Goal: Information Seeking & Learning: Learn about a topic

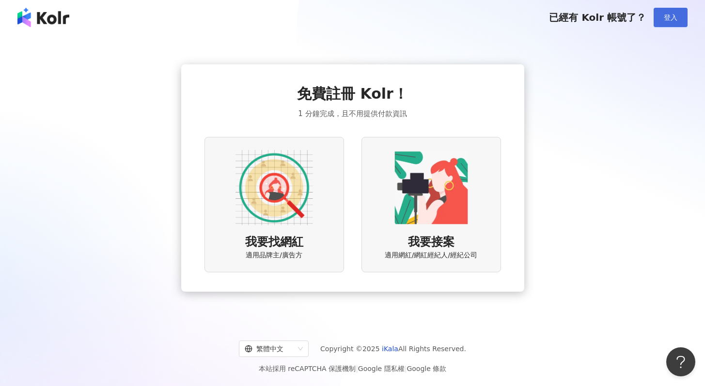
click at [679, 14] on button "登入" at bounding box center [670, 17] width 34 height 19
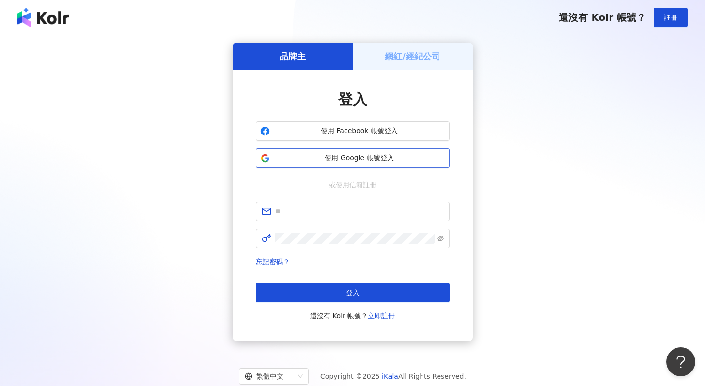
click at [362, 163] on button "使用 Google 帳號登入" at bounding box center [353, 158] width 194 height 19
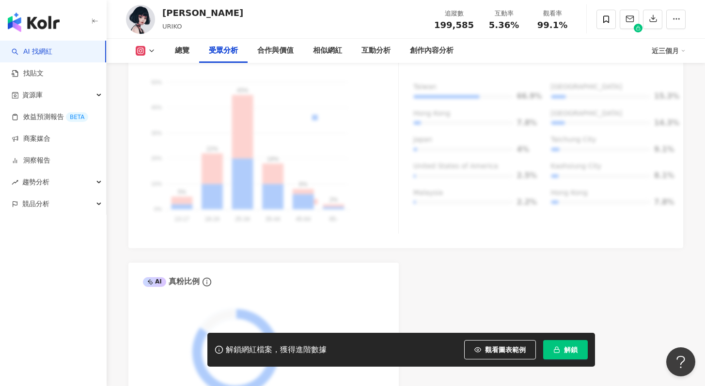
scroll to position [1142, 0]
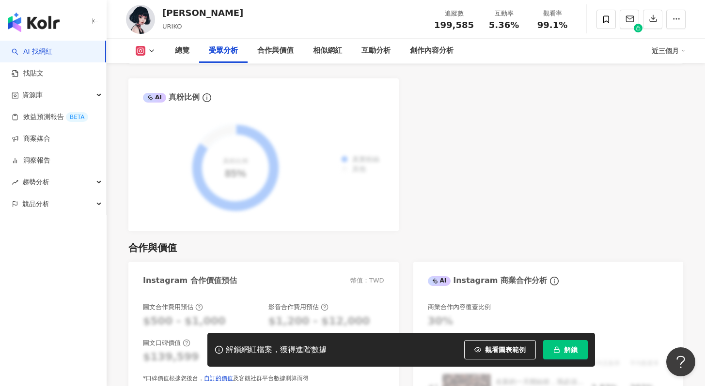
click at [568, 357] on button "解鎖" at bounding box center [565, 349] width 45 height 19
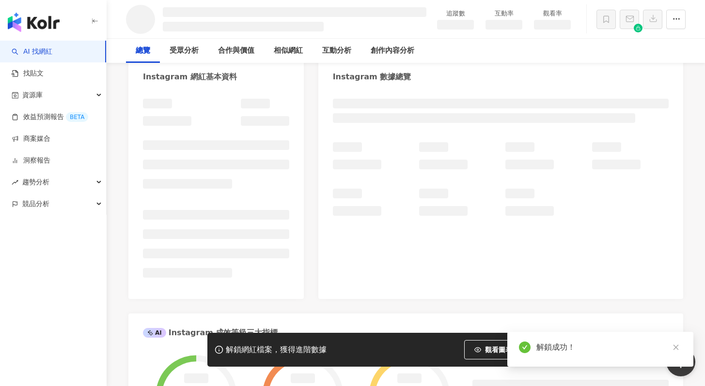
scroll to position [13, 0]
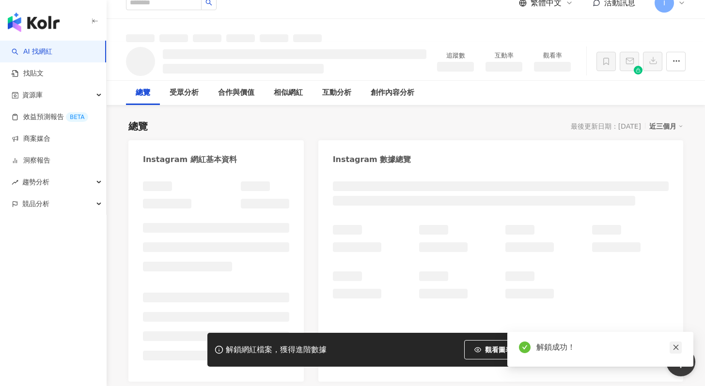
click at [677, 349] on icon "close" at bounding box center [675, 347] width 5 height 5
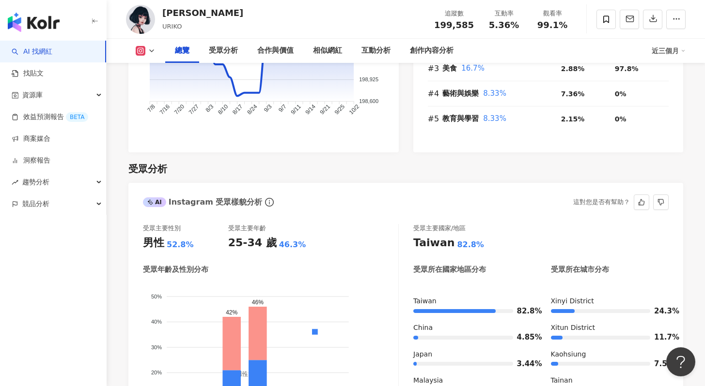
scroll to position [713, 0]
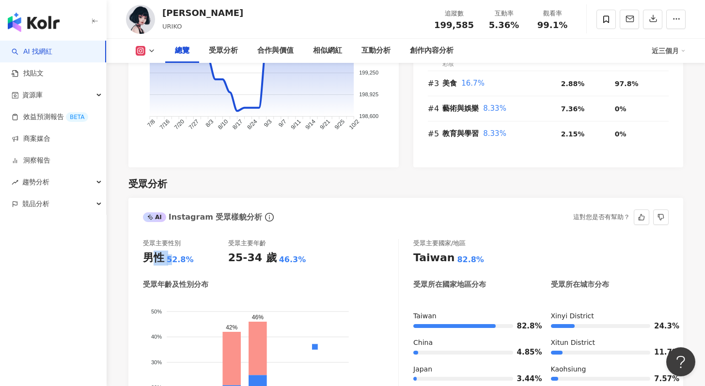
drag, startPoint x: 156, startPoint y: 261, endPoint x: 170, endPoint y: 261, distance: 14.5
click at [170, 261] on div "男性 52.8%" at bounding box center [185, 258] width 85 height 15
drag, startPoint x: 173, startPoint y: 262, endPoint x: 159, endPoint y: 262, distance: 14.0
click at [173, 262] on div "52.8%" at bounding box center [180, 260] width 27 height 11
drag, startPoint x: 148, startPoint y: 259, endPoint x: 183, endPoint y: 261, distance: 34.9
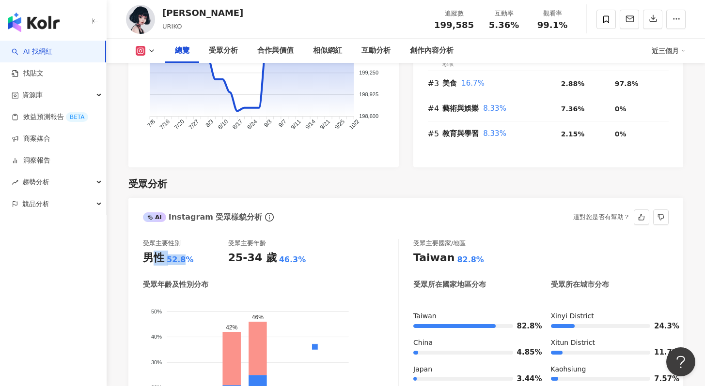
click at [183, 261] on div "男性 52.8%" at bounding box center [185, 258] width 85 height 15
drag, startPoint x: 197, startPoint y: 262, endPoint x: 156, endPoint y: 261, distance: 40.7
click at [157, 261] on div "男性 52.8%" at bounding box center [185, 258] width 85 height 15
drag, startPoint x: 152, startPoint y: 261, endPoint x: 202, endPoint y: 259, distance: 50.9
click at [202, 259] on div "男性 52.8%" at bounding box center [185, 258] width 85 height 15
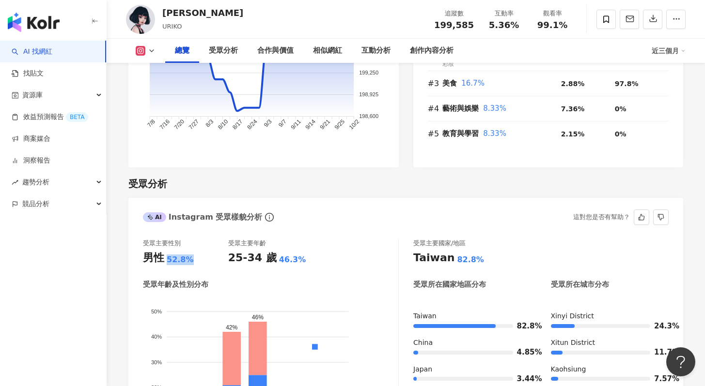
drag, startPoint x: 201, startPoint y: 260, endPoint x: 162, endPoint y: 262, distance: 39.8
click at [162, 262] on div "男性 52.8%" at bounding box center [185, 258] width 85 height 15
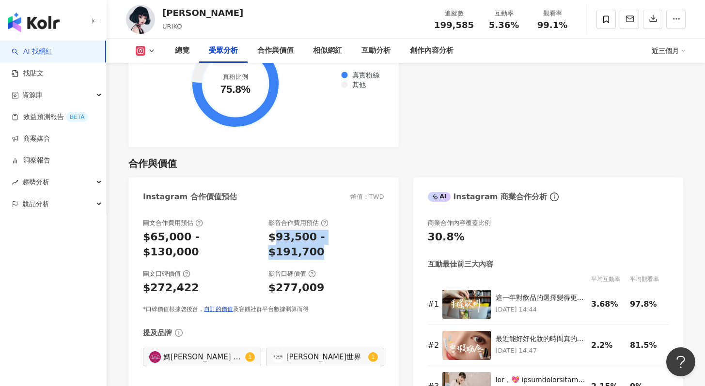
drag, startPoint x: 275, startPoint y: 237, endPoint x: 359, endPoint y: 249, distance: 85.2
click at [359, 249] on div "圖文合作費用預估 $65,000 - $130,000 影音合作費用預估 $93,500 - $191,700 圖文口碑價值 $272,422 影音口碑價值 …" at bounding box center [263, 266] width 241 height 95
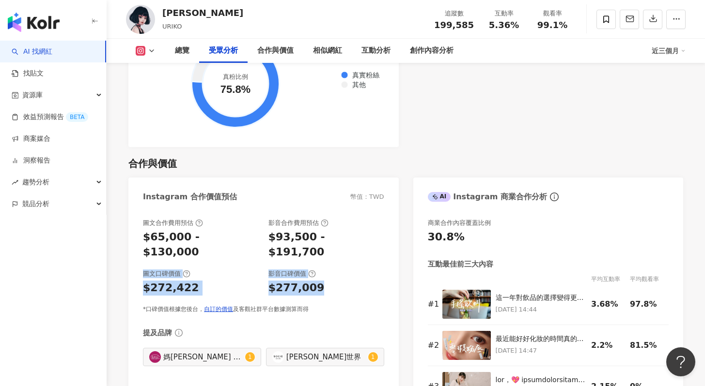
drag, startPoint x: 345, startPoint y: 290, endPoint x: 293, endPoint y: 247, distance: 67.5
click at [293, 247] on div "圖文合作費用預估 $65,000 - $130,000 影音合作費用預估 $93,500 - $191,700 圖文口碑價值 $272,422 影音口碑價值 …" at bounding box center [263, 266] width 241 height 95
drag, startPoint x: 276, startPoint y: 241, endPoint x: 323, endPoint y: 277, distance: 59.3
click at [323, 277] on div "圖文合作費用預估 $65,000 - $130,000 影音合作費用預估 $93,500 - $191,700 圖文口碑價值 $272,422 影音口碑價值 …" at bounding box center [263, 266] width 241 height 95
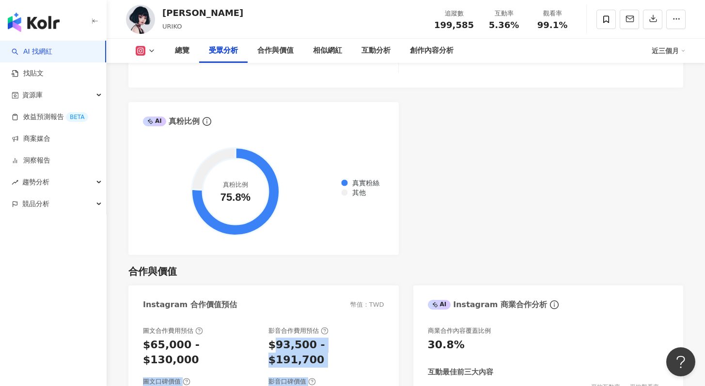
scroll to position [1094, 0]
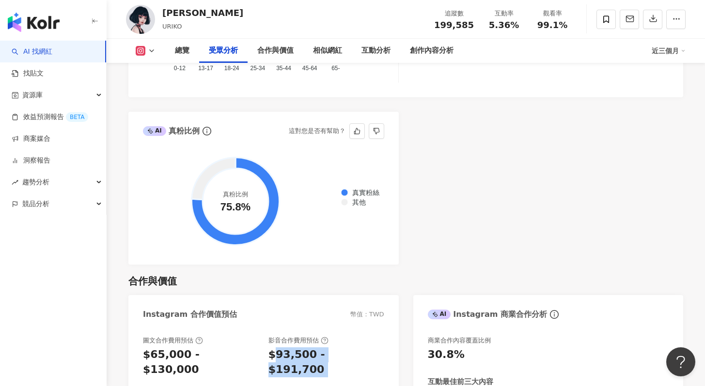
drag, startPoint x: 350, startPoint y: 190, endPoint x: 370, endPoint y: 204, distance: 24.3
click at [370, 204] on div "真實粉絲 其他" at bounding box center [360, 197] width 44 height 21
click at [374, 208] on div "真實粉絲 其他" at bounding box center [360, 197] width 44 height 21
drag, startPoint x: 370, startPoint y: 211, endPoint x: 339, endPoint y: 185, distance: 39.6
click at [339, 185] on foreignobject "真實粉絲 其他" at bounding box center [263, 201] width 241 height 97
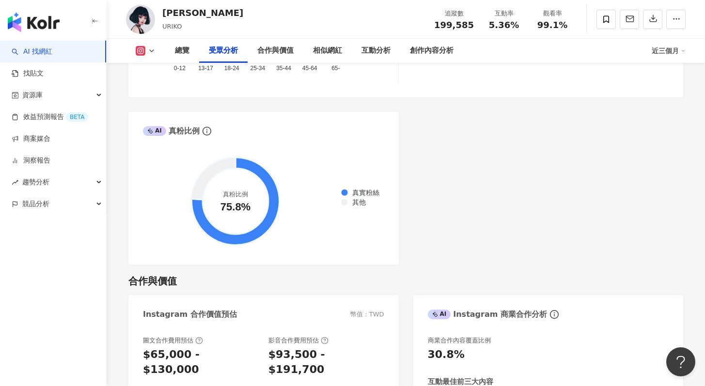
click at [439, 217] on div "AI Instagram 受眾樣貌分析 受眾主要性別 男性 52.8% 受眾主要年齡 25-34 歲 46.3% 受眾年齡及性別分布 男性 女性 50% 50…" at bounding box center [405, 40] width 554 height 447
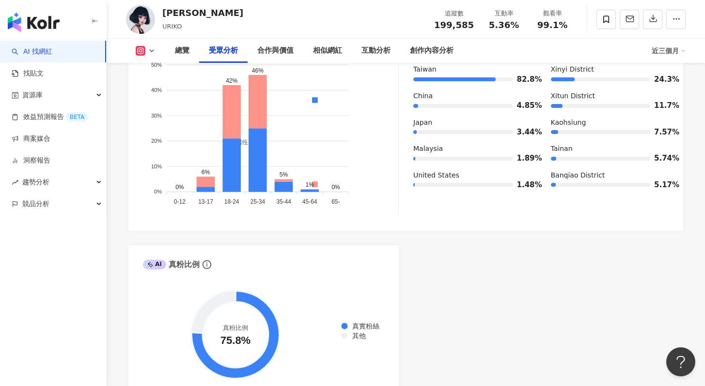
scroll to position [1192, 0]
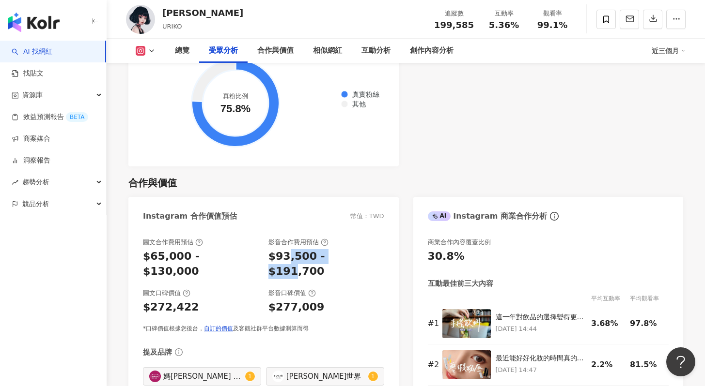
drag, startPoint x: 288, startPoint y: 255, endPoint x: 342, endPoint y: 259, distance: 54.8
click at [342, 259] on div "$93,500 - $191,700" at bounding box center [326, 264] width 116 height 30
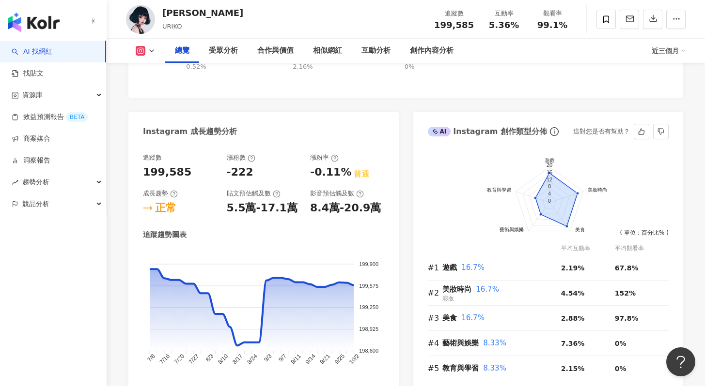
scroll to position [509, 0]
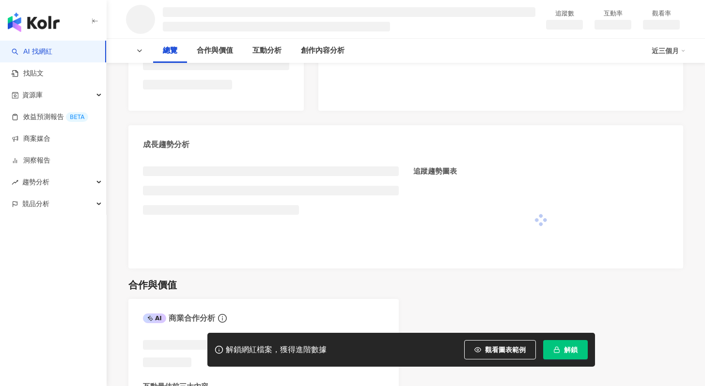
scroll to position [313, 0]
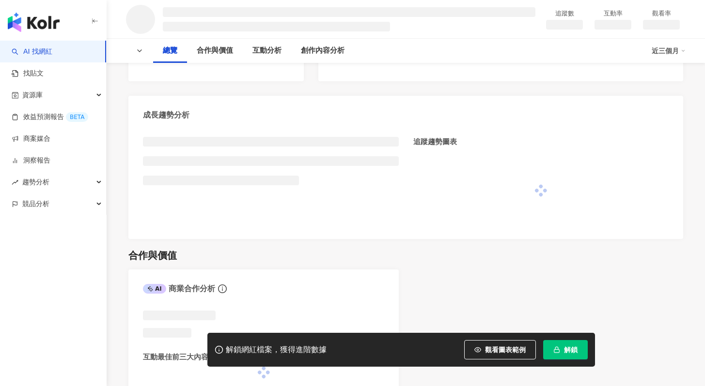
click at [569, 351] on span "解鎖" at bounding box center [571, 350] width 14 height 8
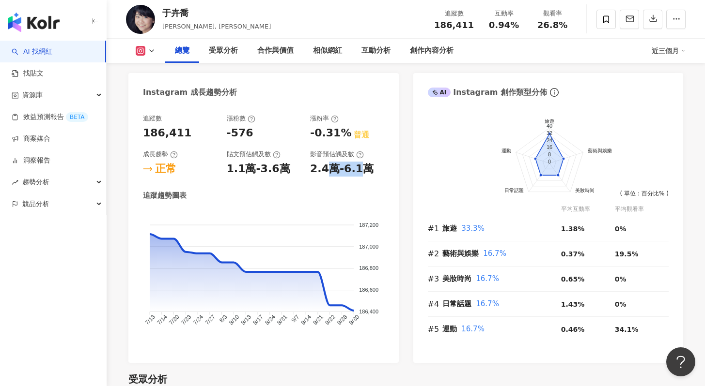
drag, startPoint x: 327, startPoint y: 167, endPoint x: 370, endPoint y: 169, distance: 42.2
click at [370, 169] on div "2.4萬-6.1萬" at bounding box center [347, 169] width 74 height 15
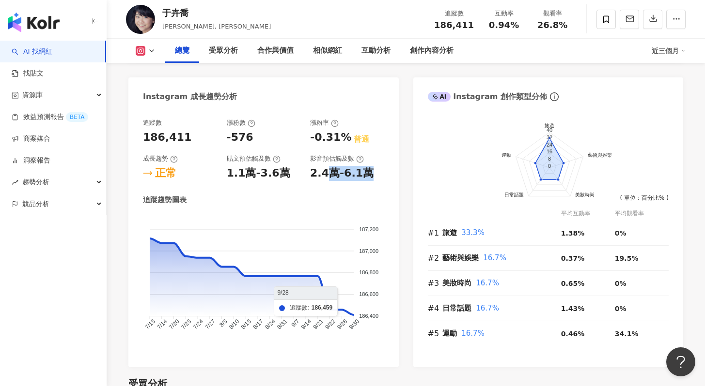
scroll to position [512, 0]
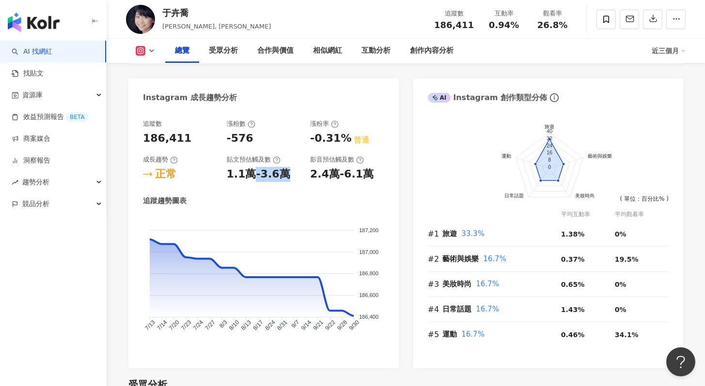
drag, startPoint x: 254, startPoint y: 172, endPoint x: 293, endPoint y: 169, distance: 38.8
click at [293, 169] on div "1.1萬-3.6萬" at bounding box center [264, 174] width 74 height 15
click at [234, 172] on div "1.1萬-3.6萬" at bounding box center [258, 174] width 63 height 15
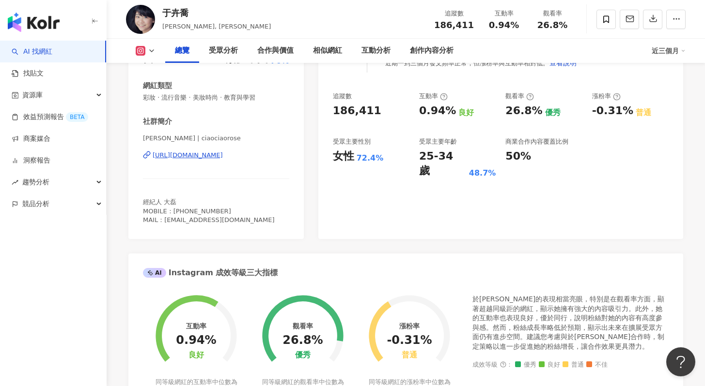
scroll to position [152, 0]
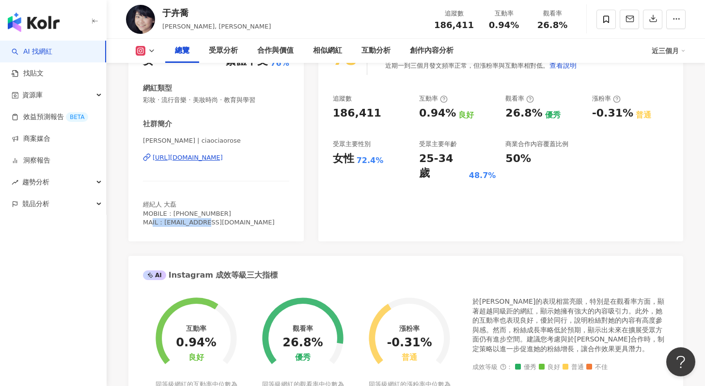
drag, startPoint x: 206, startPoint y: 222, endPoint x: 237, endPoint y: 228, distance: 31.4
click at [236, 227] on div "性別 女 主要語言 繁體中文 76% 網紅類型 彩妝 · 流行音樂 · 美妝時尚 · 教育與學習 社群簡介 喬喬 Rose | ciaociaorose ht…" at bounding box center [215, 137] width 175 height 209
click at [237, 228] on div "性別 女 主要語言 繁體中文 76% 網紅類型 彩妝 · 流行音樂 · 美妝時尚 · 教育與學習 社群簡介 喬喬 Rose | ciaociaorose ht…" at bounding box center [215, 137] width 175 height 209
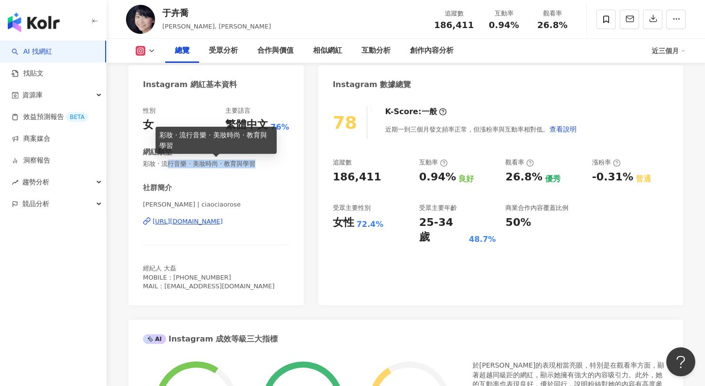
drag, startPoint x: 168, startPoint y: 164, endPoint x: 265, endPoint y: 166, distance: 97.4
click at [265, 166] on span "彩妝 · 流行音樂 · 美妝時尚 · 教育與學習" at bounding box center [216, 164] width 146 height 9
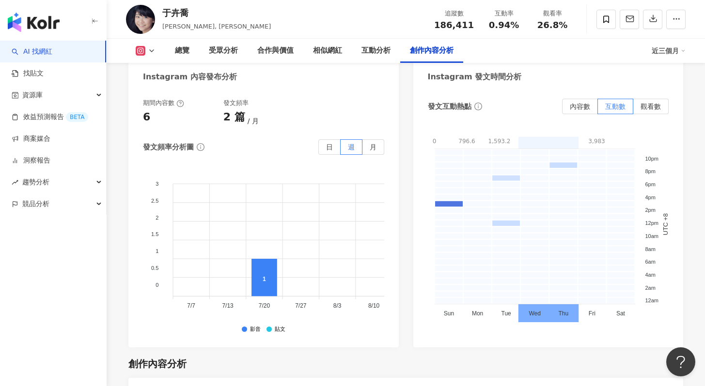
scroll to position [2867, 0]
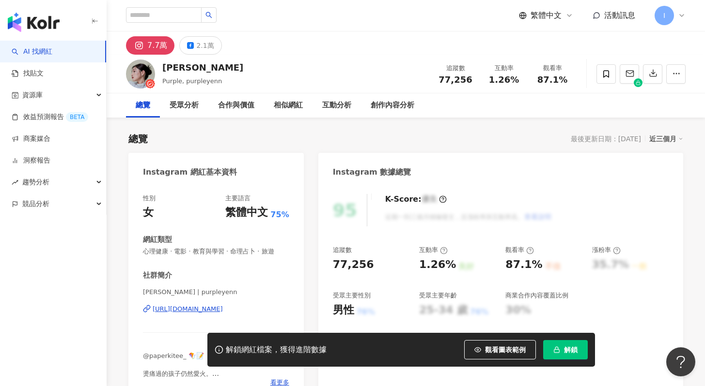
click at [584, 353] on button "解鎖" at bounding box center [565, 349] width 45 height 19
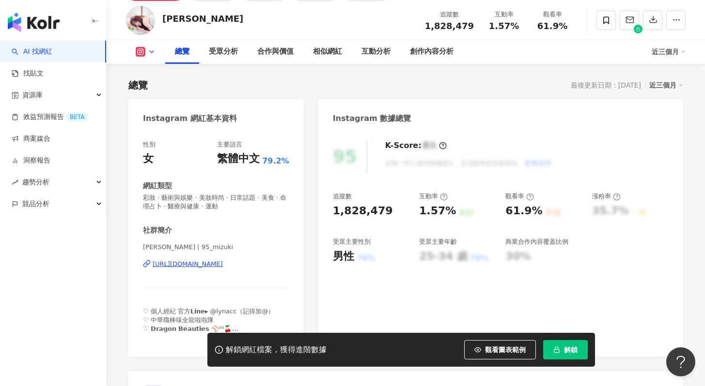
scroll to position [53, 0]
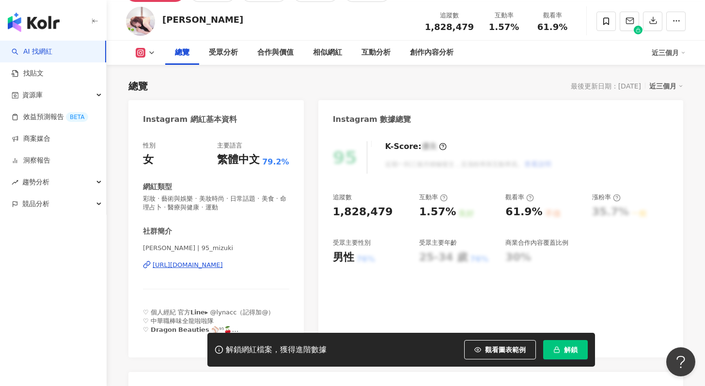
click at [568, 355] on button "解鎖" at bounding box center [565, 349] width 45 height 19
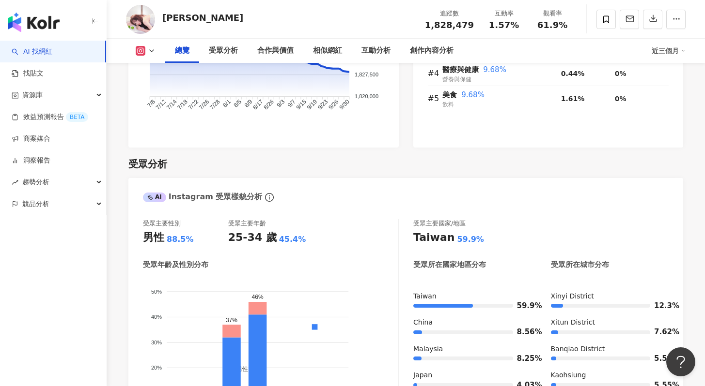
scroll to position [767, 0]
drag, startPoint x: 161, startPoint y: 238, endPoint x: 183, endPoint y: 239, distance: 21.8
click at [183, 239] on div "男性 88.5%" at bounding box center [185, 237] width 85 height 15
click at [183, 239] on div "88.5%" at bounding box center [180, 239] width 27 height 11
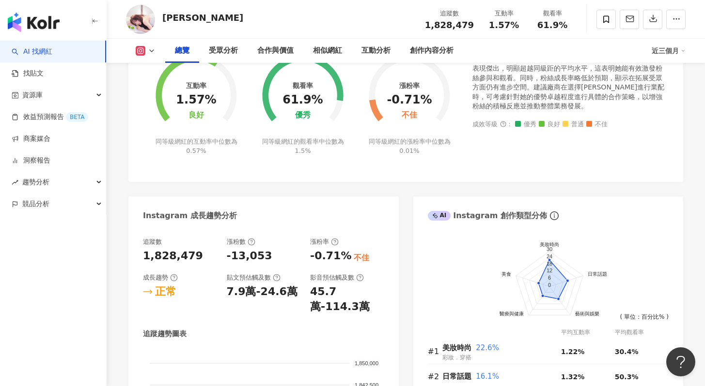
scroll to position [426, 0]
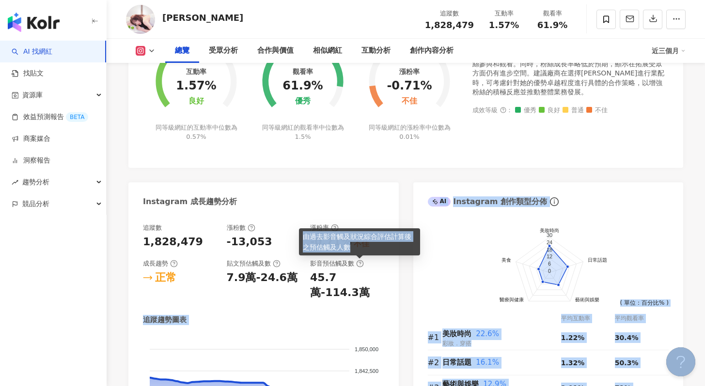
drag, startPoint x: 326, startPoint y: 252, endPoint x: 334, endPoint y: 310, distance: 58.7
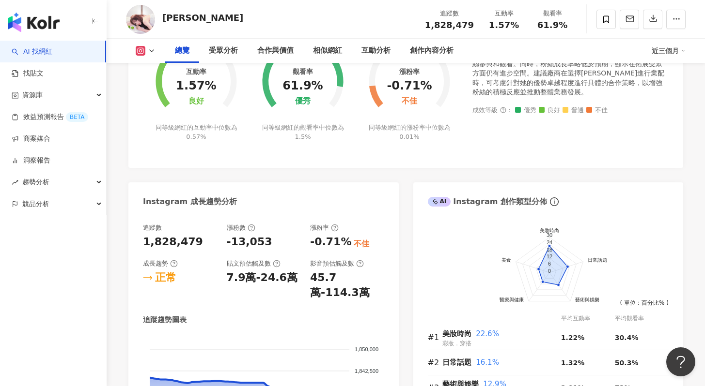
drag, startPoint x: 334, startPoint y: 310, endPoint x: 333, endPoint y: 305, distance: 5.9
click at [334, 310] on div "追蹤數 1,828,479 漲粉數 -13,053 漲粉率 -0.71% 不佳 成長趨勢 正常 貼文預估觸及數 7.9萬-24.6萬 影音預估觸及數 45.7…" at bounding box center [263, 348] width 241 height 249
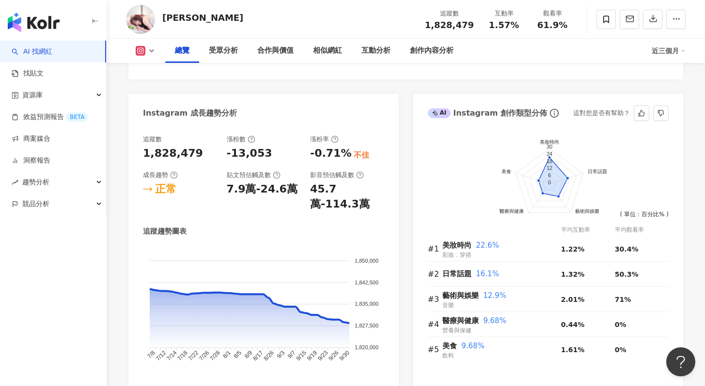
scroll to position [516, 0]
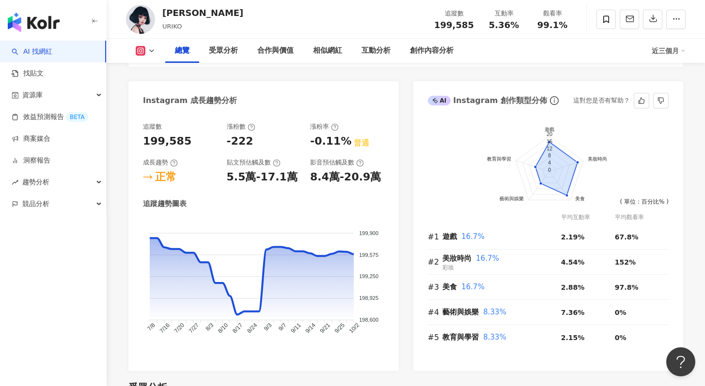
scroll to position [509, 0]
